Goal: Find contact information: Find contact information

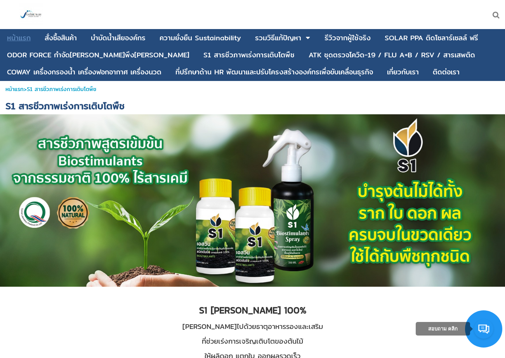
click at [24, 35] on div "หน้าแรก" at bounding box center [19, 38] width 24 height 7
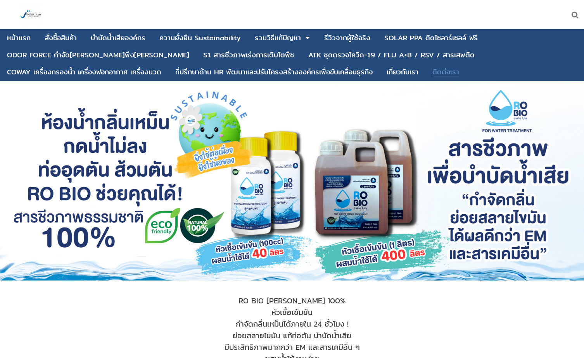
click at [433, 71] on div "ติดต่อเรา" at bounding box center [446, 72] width 27 height 7
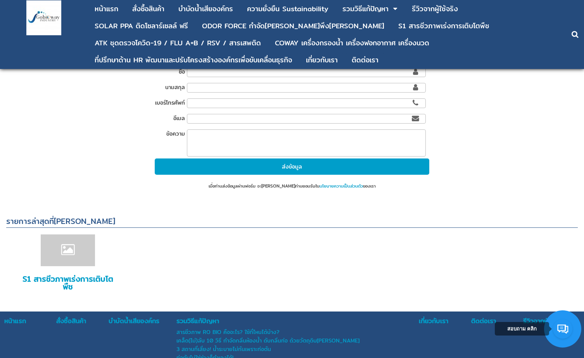
scroll to position [438, 0]
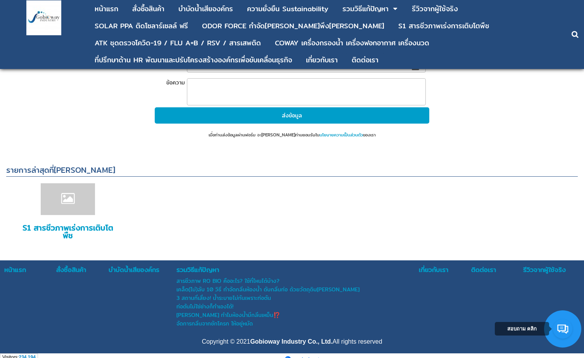
drag, startPoint x: 334, startPoint y: 334, endPoint x: 251, endPoint y: 333, distance: 82.2
click at [251, 339] on strong "Gobioway Industry Co., Ltd." at bounding box center [291, 342] width 82 height 7
copy strong "Gobioway Industry Co., Ltd."
